Goal: Find specific page/section: Find specific page/section

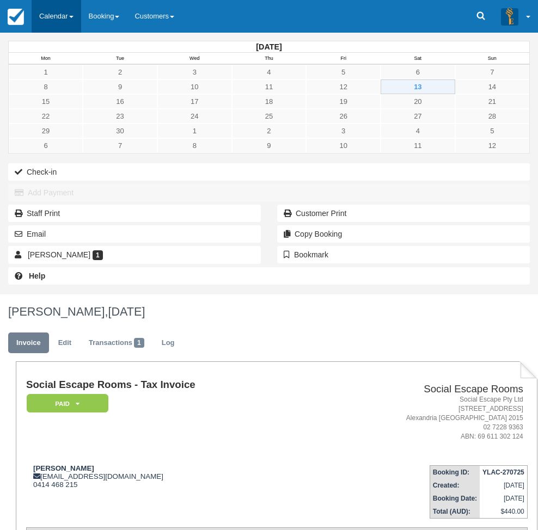
scroll to position [0, 2]
click at [73, 16] on span at bounding box center [71, 17] width 4 height 2
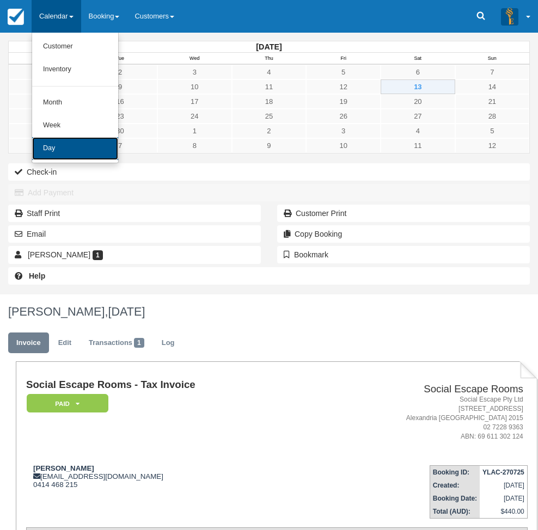
click at [75, 152] on link "Day" at bounding box center [75, 148] width 86 height 23
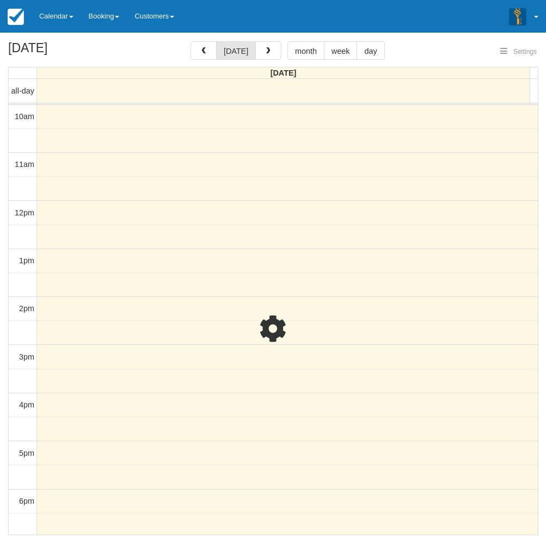
select select
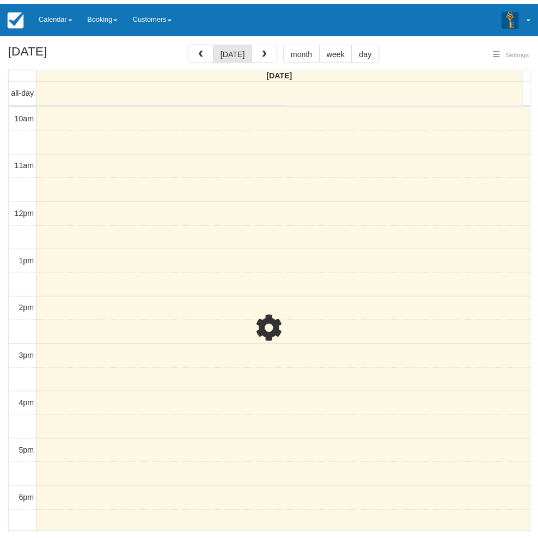
scroll to position [171, 0]
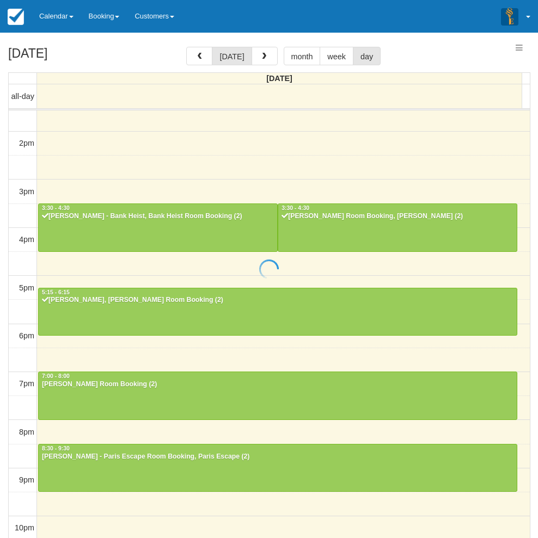
select select
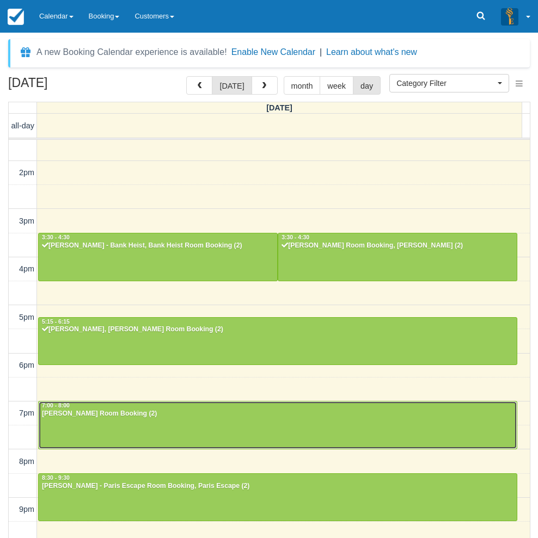
click at [198, 425] on div at bounding box center [278, 425] width 478 height 47
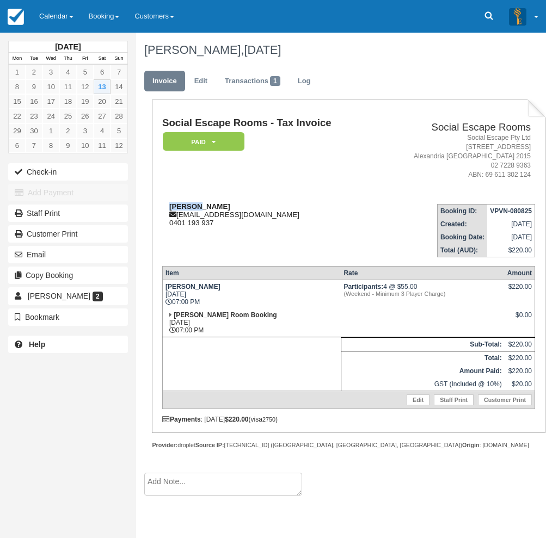
drag, startPoint x: 0, startPoint y: 0, endPoint x: 168, endPoint y: 205, distance: 264.9
click at [168, 205] on div "Shadman shadman.r@hotmail.com 0401 193 937" at bounding box center [269, 214] width 214 height 24
copy strong "Shadman"
click at [278, 198] on td "Shadman shadman.r@hotmail.com 0401 193 937" at bounding box center [269, 226] width 214 height 62
click at [53, 11] on link "Calendar" at bounding box center [57, 16] width 50 height 33
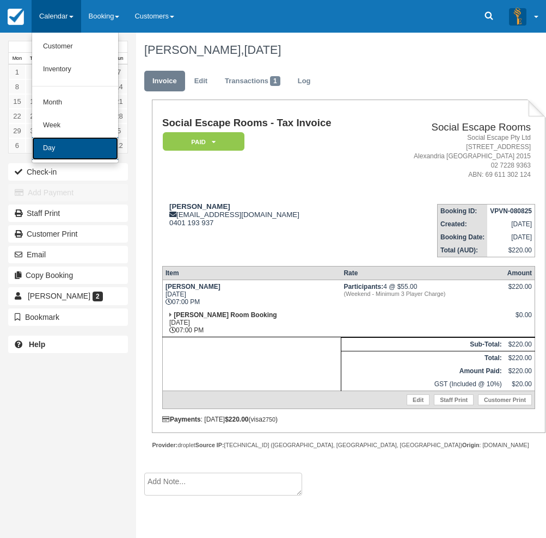
click at [54, 156] on link "Day" at bounding box center [75, 148] width 86 height 23
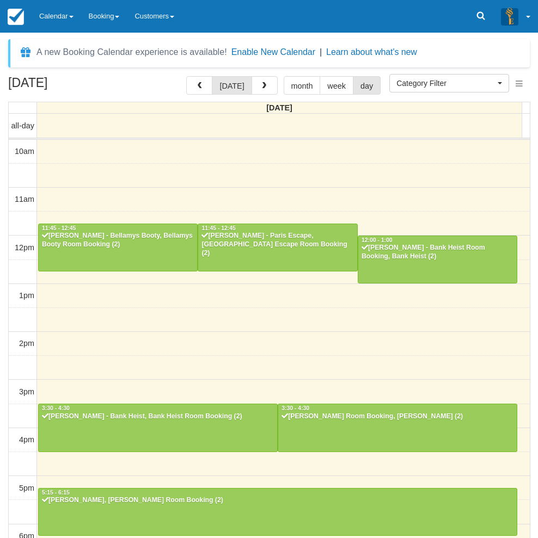
select select
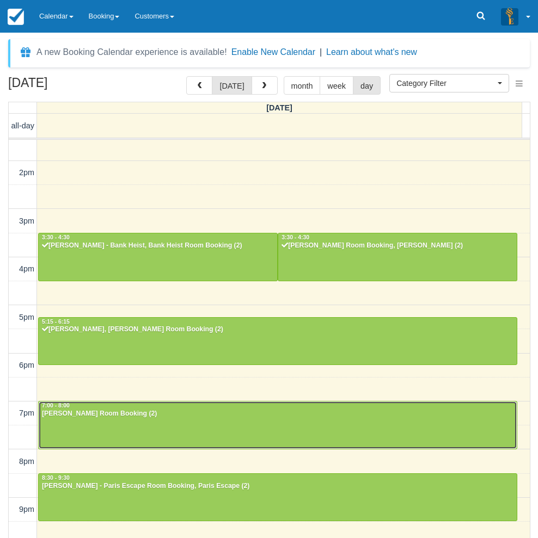
click at [52, 413] on div "[PERSON_NAME] Room Booking (2)" at bounding box center [277, 414] width 472 height 9
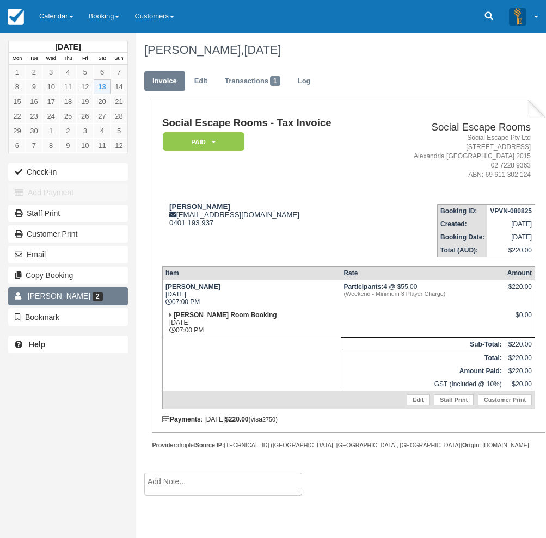
click at [79, 293] on span "Shadman Rahman" at bounding box center [59, 296] width 63 height 9
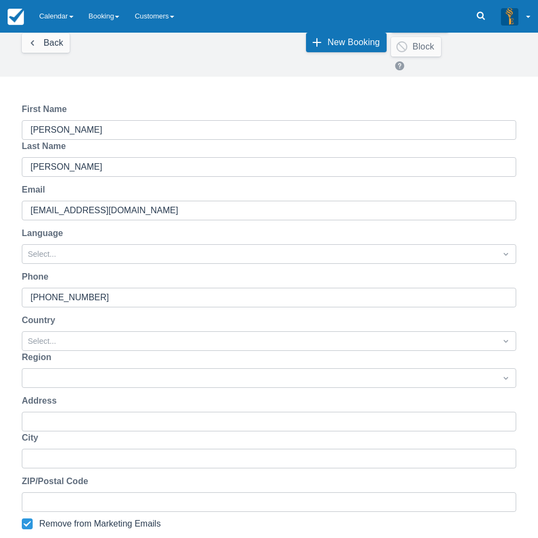
scroll to position [158, 0]
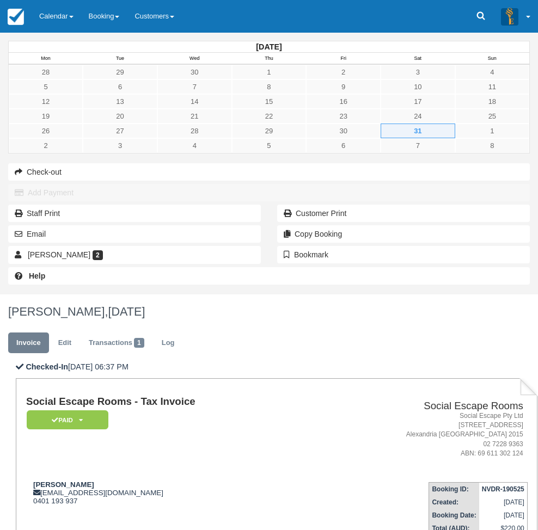
click at [52, 20] on link "Calendar" at bounding box center [57, 16] width 50 height 33
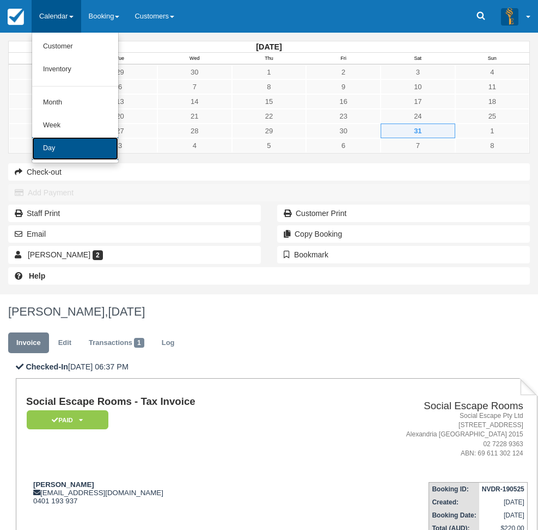
click at [55, 156] on link "Day" at bounding box center [75, 148] width 86 height 23
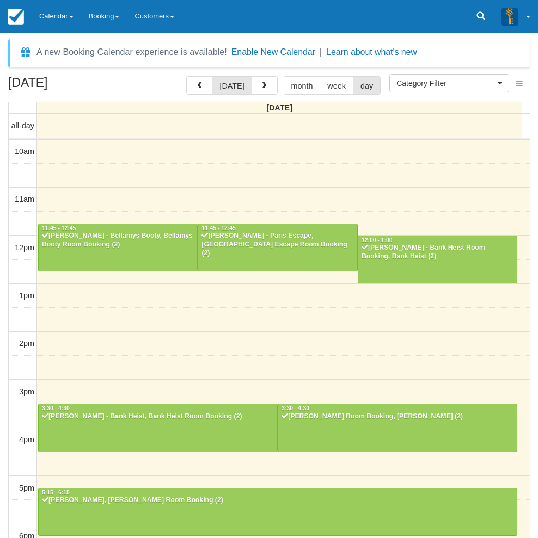
select select
